Goal: Task Accomplishment & Management: Use online tool/utility

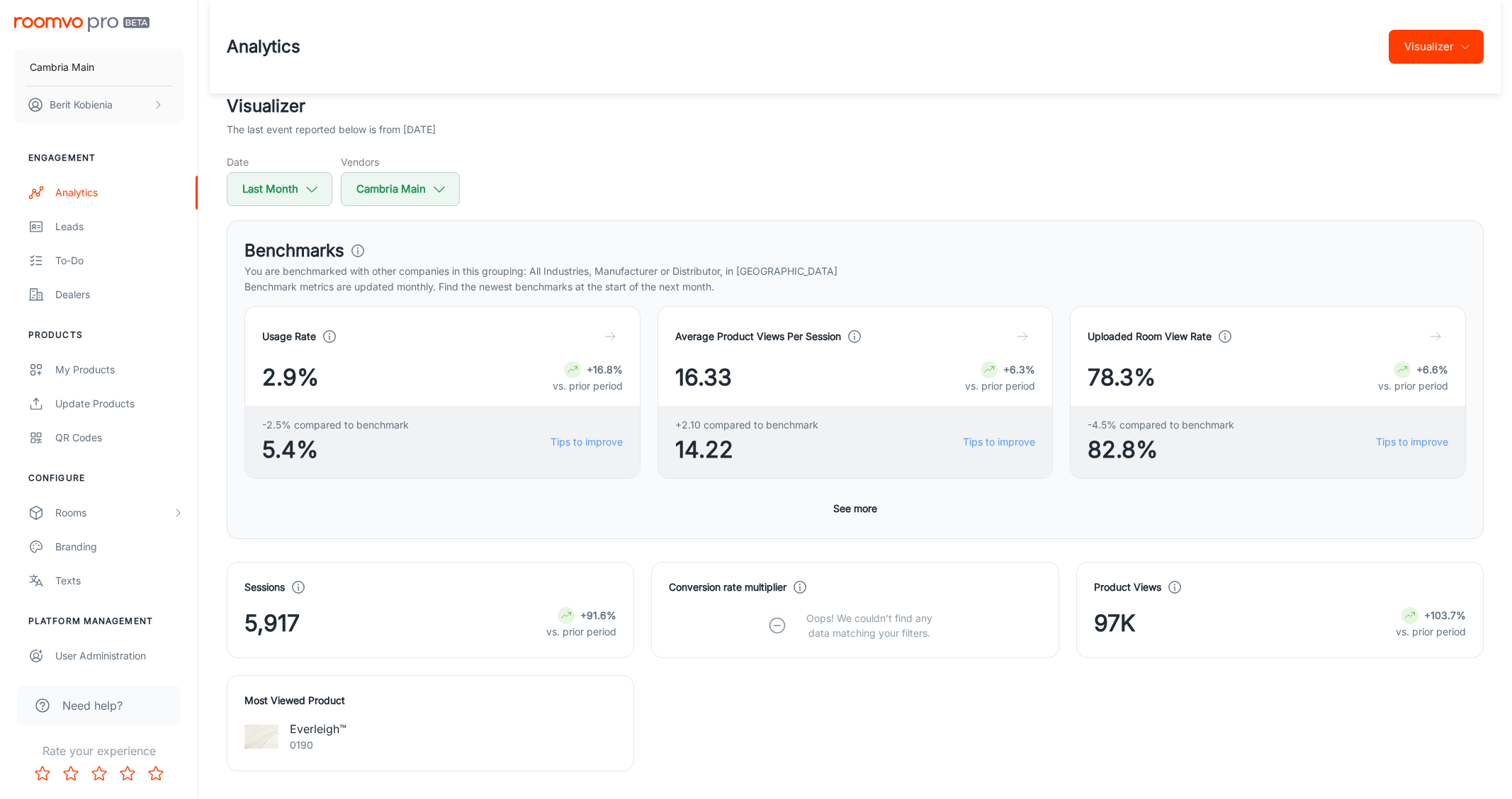
scroll to position [1258, 0]
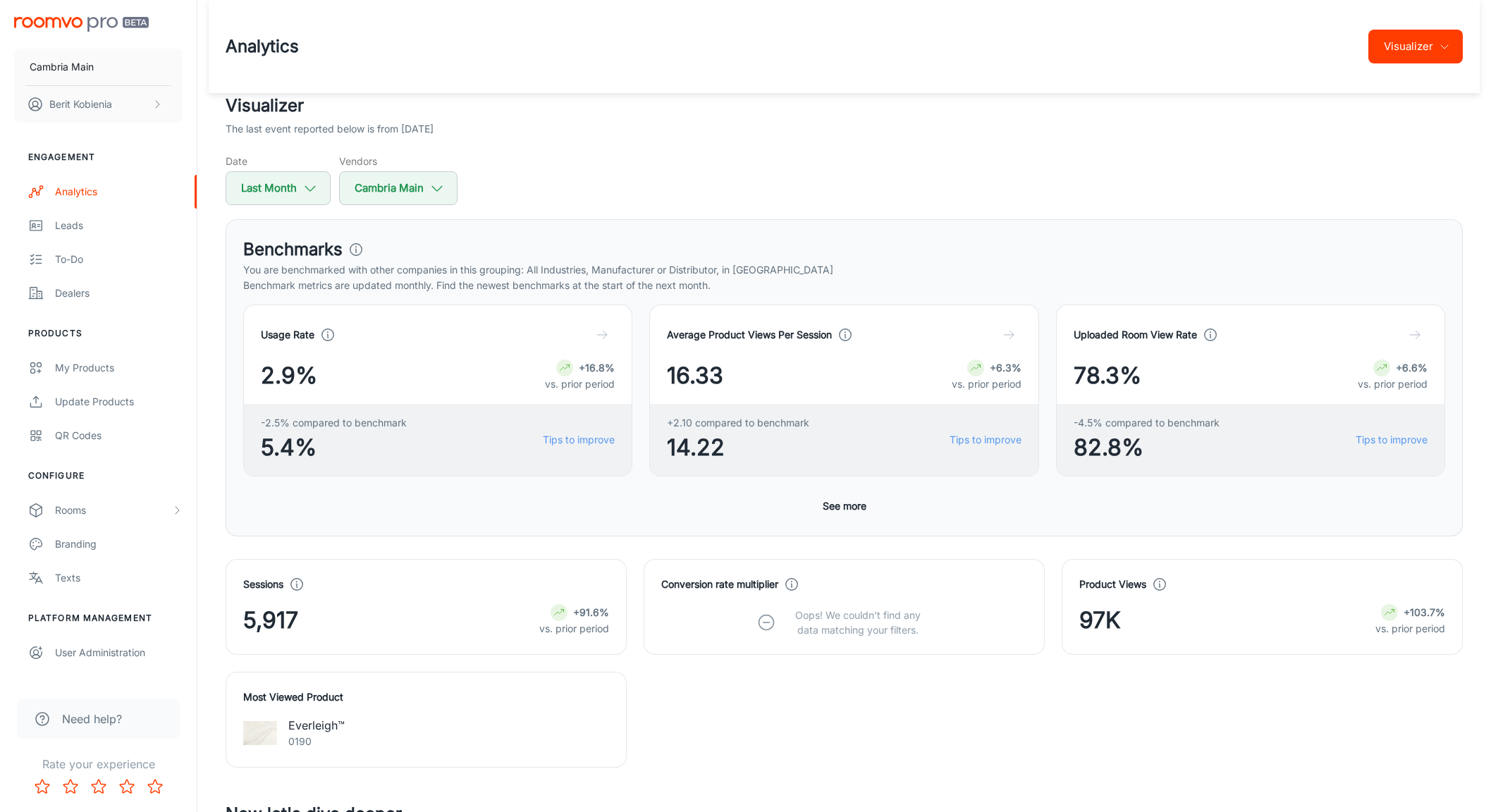
scroll to position [1235, 0]
